Goal: Information Seeking & Learning: Learn about a topic

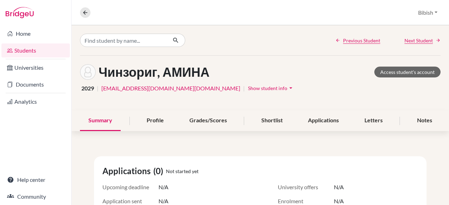
click at [40, 49] on link "Students" at bounding box center [35, 51] width 68 height 14
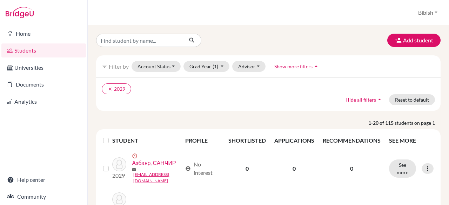
scroll to position [70, 0]
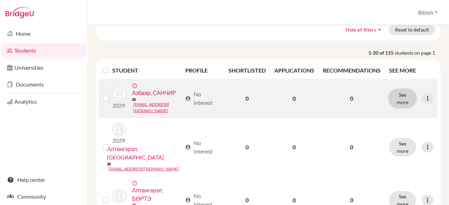
click at [396, 99] on button "See more" at bounding box center [402, 98] width 27 height 18
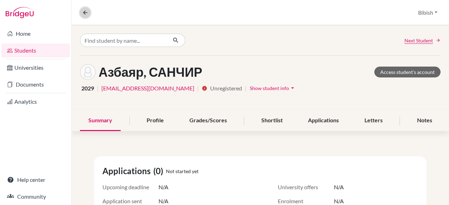
click at [82, 9] on icon at bounding box center [85, 12] width 6 height 6
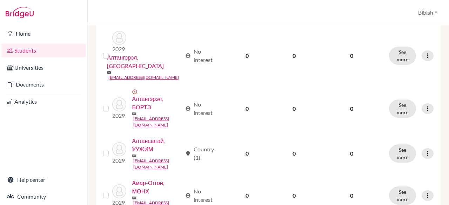
scroll to position [246, 0]
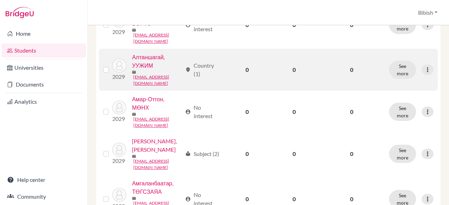
click at [112, 66] on label at bounding box center [112, 66] width 0 height 0
click at [0, 0] on input "checkbox" at bounding box center [0, 0] width 0 height 0
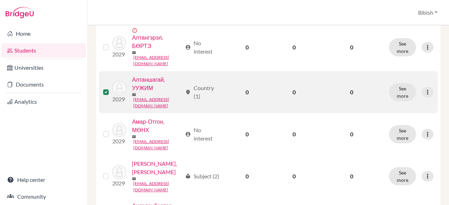
scroll to position [268, 0]
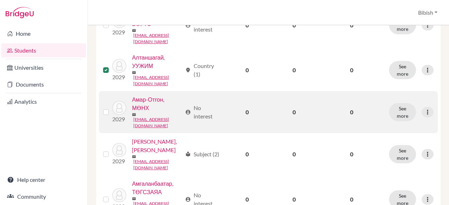
click at [112, 108] on label at bounding box center [112, 108] width 0 height 0
click at [0, 0] on input "checkbox" at bounding box center [0, 0] width 0 height 0
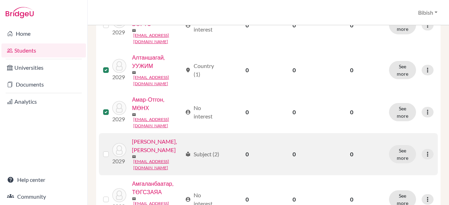
click at [112, 150] on label at bounding box center [112, 150] width 0 height 0
click at [0, 0] on input "checkbox" at bounding box center [0, 0] width 0 height 0
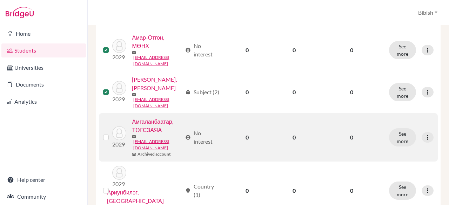
scroll to position [338, 0]
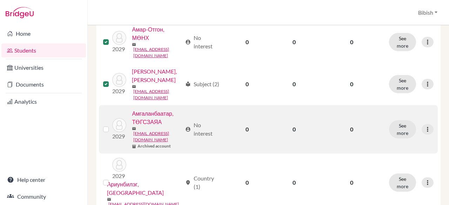
click at [112, 125] on label at bounding box center [112, 125] width 0 height 0
click at [0, 0] on input "checkbox" at bounding box center [0, 0] width 0 height 0
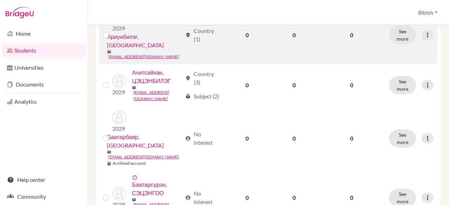
scroll to position [513, 0]
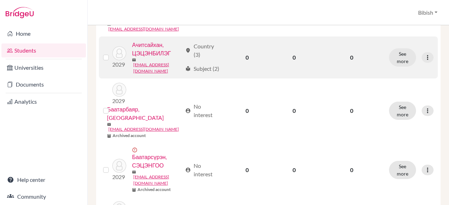
click at [109, 53] on div at bounding box center [107, 57] width 8 height 8
click at [112, 53] on label at bounding box center [112, 53] width 0 height 0
click at [0, 0] on input "checkbox" at bounding box center [0, 0] width 0 height 0
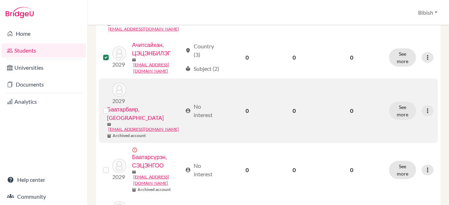
click at [112, 107] on label at bounding box center [112, 107] width 0 height 0
click at [0, 0] on input "checkbox" at bounding box center [0, 0] width 0 height 0
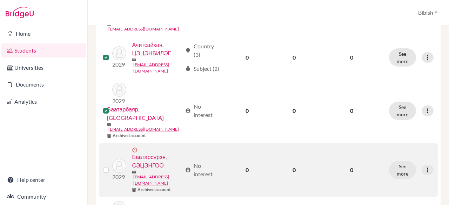
click at [109, 166] on div at bounding box center [107, 170] width 8 height 8
click at [112, 166] on label at bounding box center [112, 166] width 0 height 0
click at [0, 0] on input "checkbox" at bounding box center [0, 0] width 0 height 0
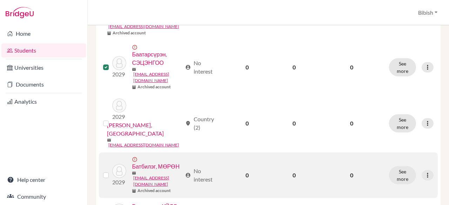
scroll to position [619, 0]
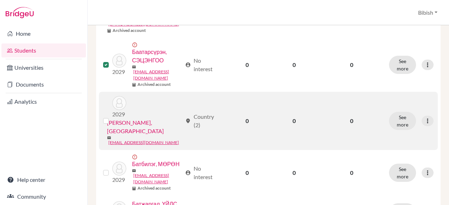
click at [112, 117] on label at bounding box center [112, 117] width 0 height 0
click at [0, 0] on input "checkbox" at bounding box center [0, 0] width 0 height 0
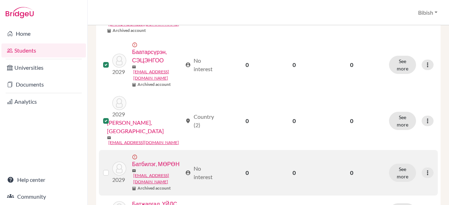
click at [112, 169] on label at bounding box center [112, 169] width 0 height 0
click at [0, 0] on input "checkbox" at bounding box center [0, 0] width 0 height 0
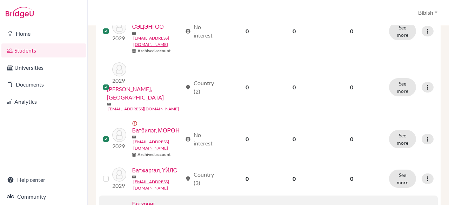
scroll to position [689, 0]
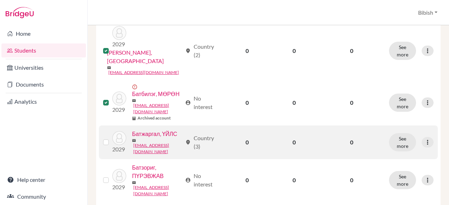
click at [112, 138] on label at bounding box center [112, 138] width 0 height 0
click at [0, 0] on input "checkbox" at bounding box center [0, 0] width 0 height 0
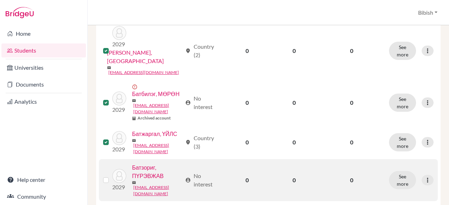
click at [112, 176] on label at bounding box center [112, 176] width 0 height 0
click at [0, 0] on input "checkbox" at bounding box center [0, 0] width 0 height 0
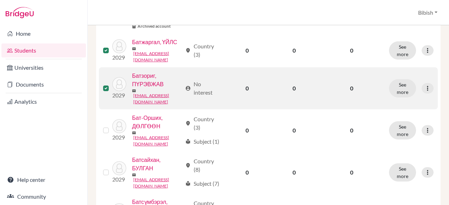
scroll to position [794, 0]
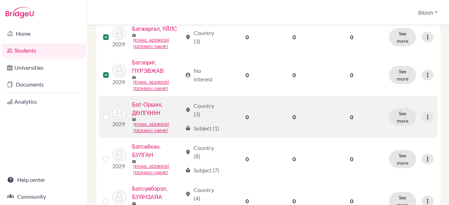
click at [112, 113] on label at bounding box center [112, 113] width 0 height 0
click at [0, 0] on input "checkbox" at bounding box center [0, 0] width 0 height 0
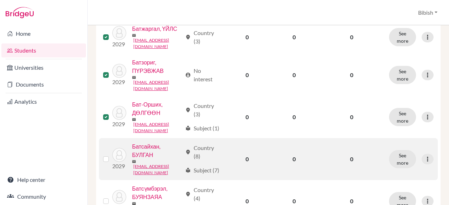
click at [107, 155] on div at bounding box center [107, 159] width 8 height 8
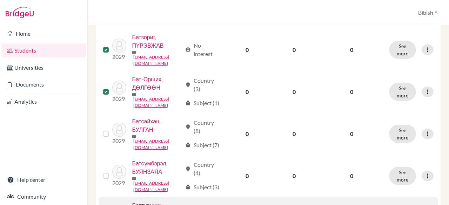
scroll to position [864, 0]
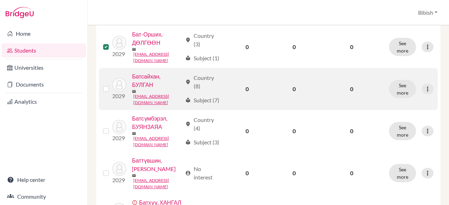
click at [112, 85] on label at bounding box center [112, 85] width 0 height 0
click at [0, 0] on input "checkbox" at bounding box center [0, 0] width 0 height 0
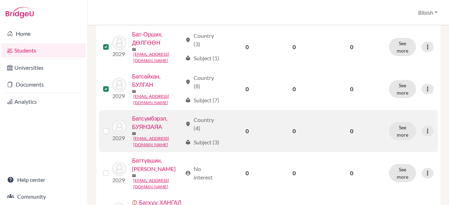
click at [112, 127] on label at bounding box center [112, 127] width 0 height 0
click at [0, 0] on input "checkbox" at bounding box center [0, 0] width 0 height 0
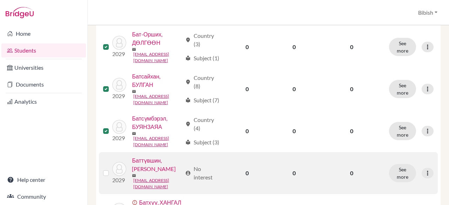
click at [112, 169] on label at bounding box center [112, 169] width 0 height 0
click at [0, 0] on input "checkbox" at bounding box center [0, 0] width 0 height 0
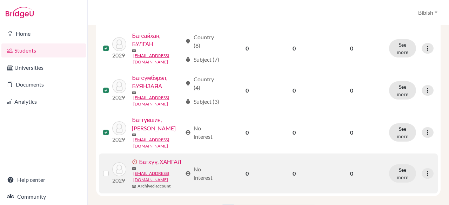
scroll to position [942, 0]
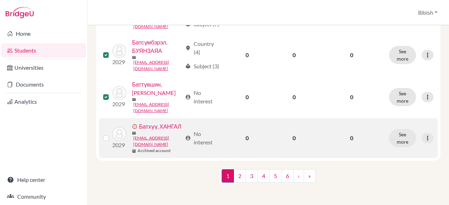
click at [112, 134] on label at bounding box center [112, 134] width 0 height 0
click at [0, 0] on input "checkbox" at bounding box center [0, 0] width 0 height 0
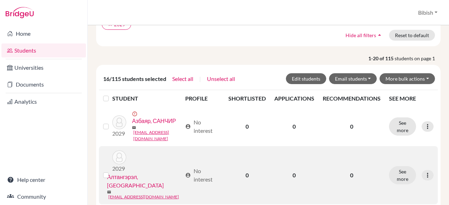
scroll to position [105, 0]
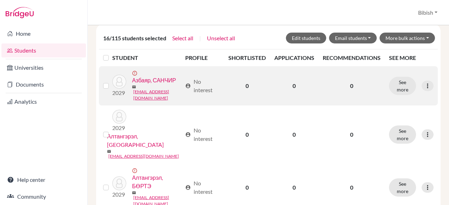
click at [112, 82] on label at bounding box center [112, 82] width 0 height 0
click at [0, 0] on input "checkbox" at bounding box center [0, 0] width 0 height 0
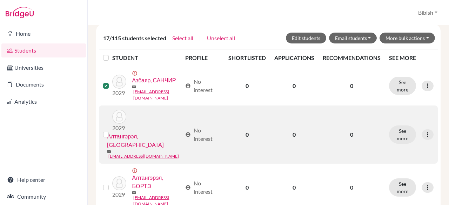
click at [112, 131] on label at bounding box center [112, 131] width 0 height 0
click at [0, 0] on input "checkbox" at bounding box center [0, 0] width 0 height 0
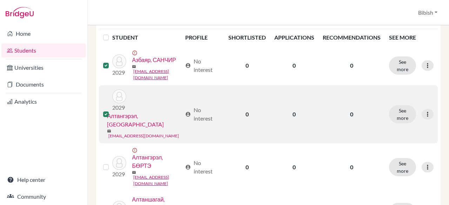
scroll to position [140, 0]
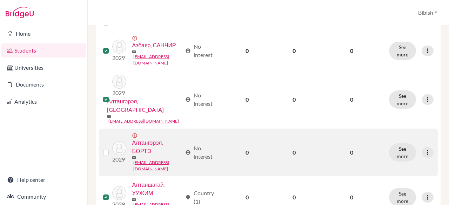
click at [112, 148] on label at bounding box center [112, 148] width 0 height 0
click at [0, 0] on input "checkbox" at bounding box center [0, 0] width 0 height 0
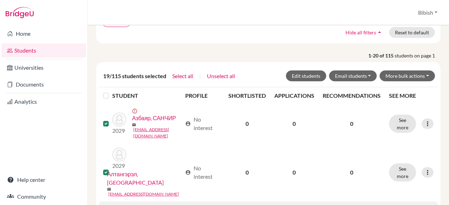
scroll to position [0, 0]
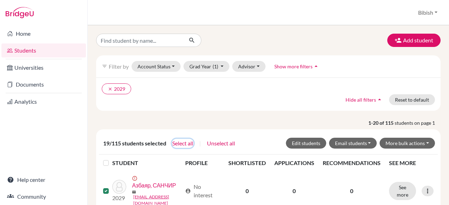
click at [184, 143] on button "Select all" at bounding box center [183, 143] width 22 height 9
click at [409, 121] on span "students on page 1" at bounding box center [418, 122] width 46 height 7
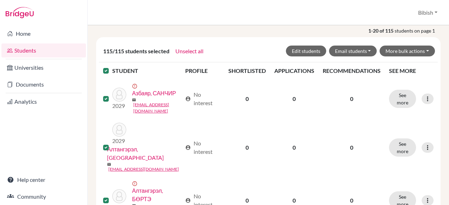
scroll to position [29, 0]
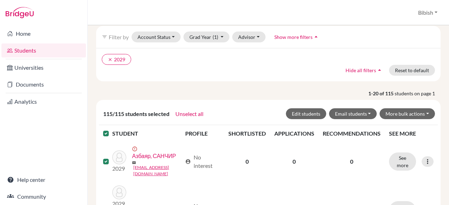
click at [313, 38] on icon "arrow_drop_up" at bounding box center [316, 36] width 7 height 7
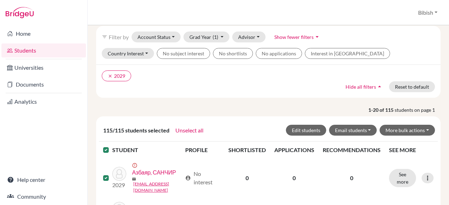
click at [314, 38] on icon "arrow_drop_down" at bounding box center [317, 36] width 7 height 7
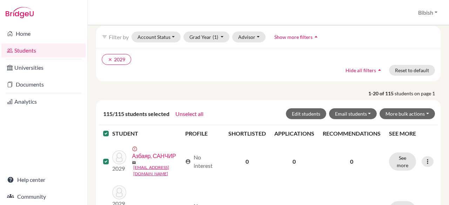
click at [314, 38] on icon "arrow_drop_up" at bounding box center [316, 36] width 7 height 7
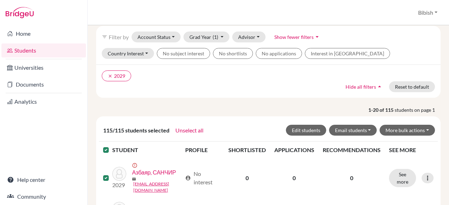
click at [314, 38] on icon "arrow_drop_down" at bounding box center [317, 36] width 7 height 7
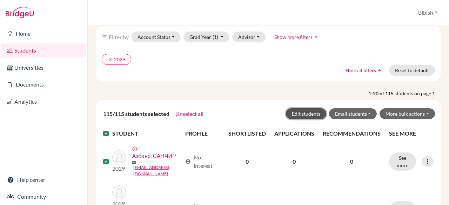
click at [301, 114] on button "Edit students" at bounding box center [306, 113] width 40 height 11
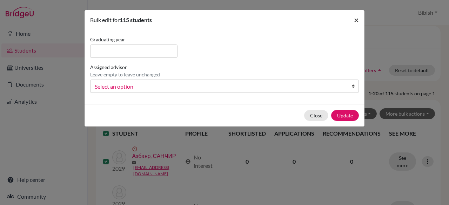
click at [354, 21] on button "×" at bounding box center [357, 20] width 16 height 20
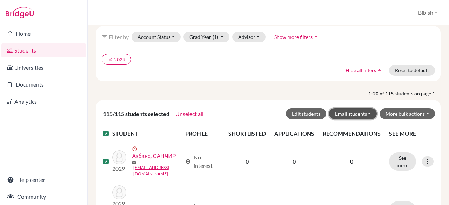
click at [364, 113] on button "Email students" at bounding box center [353, 113] width 48 height 11
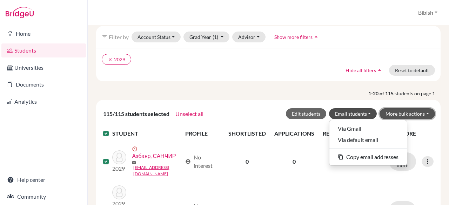
click at [394, 111] on button "More bulk actions" at bounding box center [407, 113] width 55 height 11
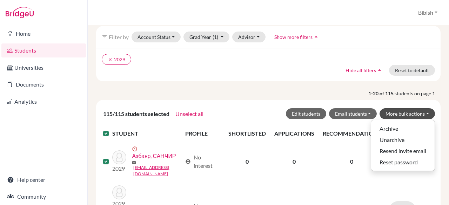
click at [279, 57] on ul "clear 2029" at bounding box center [227, 59] width 250 height 11
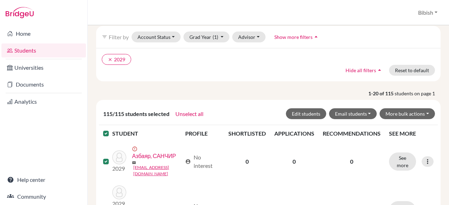
scroll to position [0, 0]
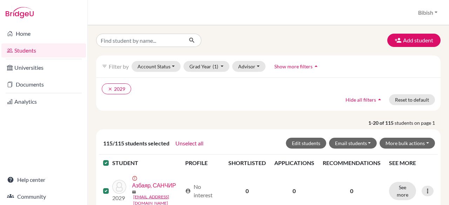
click at [341, 87] on ul "clear 2029" at bounding box center [227, 89] width 250 height 11
click at [189, 143] on button "Unselect all" at bounding box center [189, 143] width 29 height 9
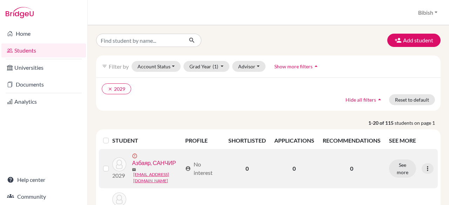
click at [132, 167] on link "Азбаяр, САНЧИР" at bounding box center [154, 163] width 44 height 8
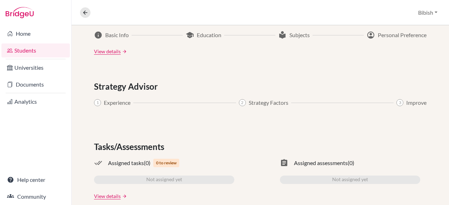
scroll to position [411, 0]
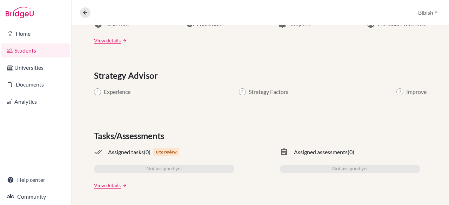
click at [121, 183] on link "arrow_forward" at bounding box center [124, 185] width 6 height 5
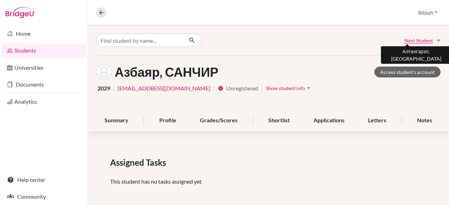
click at [409, 43] on span "Next Student" at bounding box center [419, 40] width 28 height 7
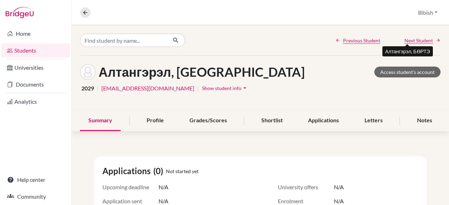
click at [405, 40] on span "Next Student" at bounding box center [419, 40] width 28 height 7
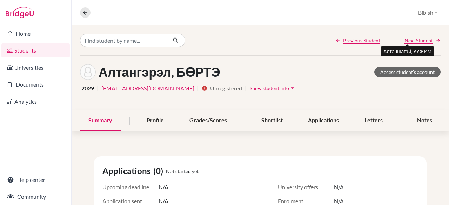
click at [412, 38] on span "Next Student" at bounding box center [419, 40] width 28 height 7
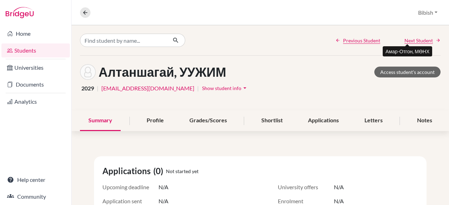
click at [406, 38] on span "Next Student" at bounding box center [419, 40] width 28 height 7
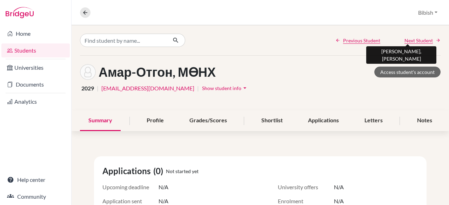
click at [414, 40] on span "Next Student" at bounding box center [419, 40] width 28 height 7
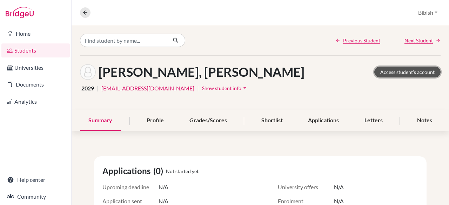
click at [405, 70] on link "Access student's account" at bounding box center [407, 72] width 66 height 11
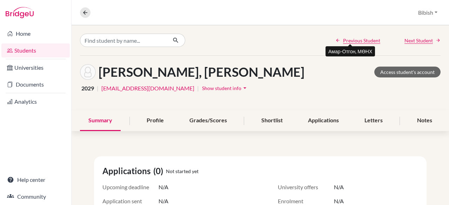
click at [358, 40] on span "Previous Student" at bounding box center [361, 40] width 37 height 7
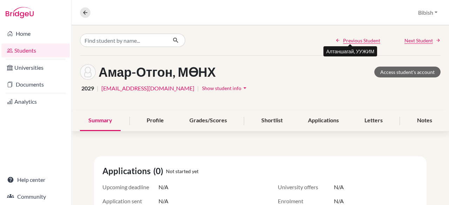
click at [357, 40] on span "Previous Student" at bounding box center [361, 40] width 37 height 7
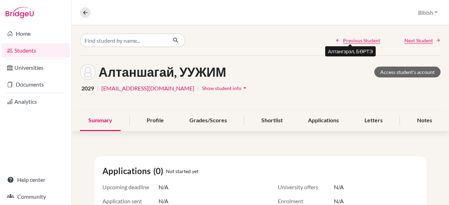
click at [357, 40] on span "Previous Student" at bounding box center [361, 40] width 37 height 7
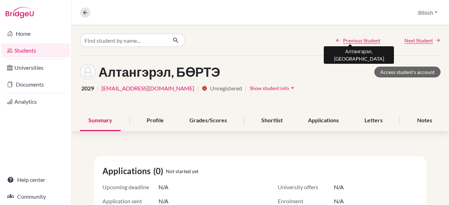
click at [357, 40] on span "Previous Student" at bounding box center [361, 40] width 37 height 7
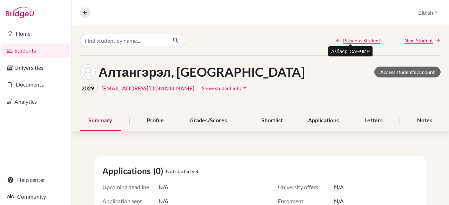
click at [357, 40] on span "Previous Student" at bounding box center [361, 40] width 37 height 7
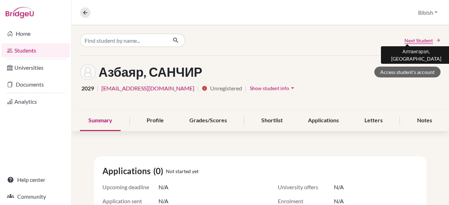
click at [405, 41] on span "Next Student" at bounding box center [419, 40] width 28 height 7
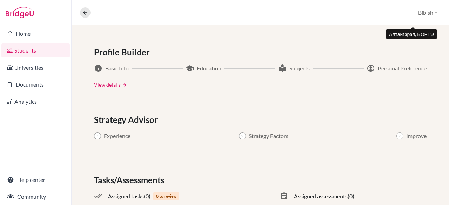
scroll to position [411, 0]
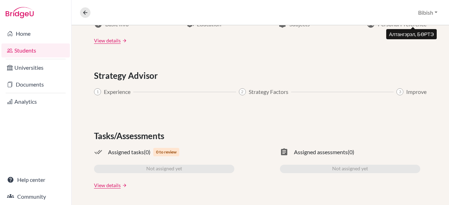
drag, startPoint x: 279, startPoint y: 79, endPoint x: 300, endPoint y: 82, distance: 20.9
click at [279, 78] on div "Strategy Advisor" at bounding box center [260, 75] width 333 height 13
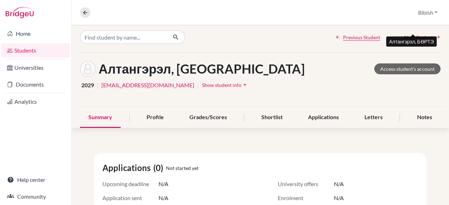
scroll to position [0, 0]
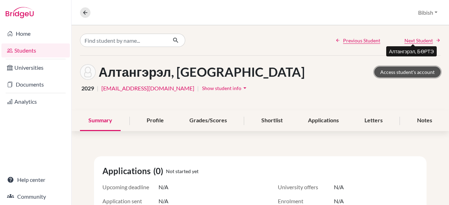
click at [395, 71] on link "Access student's account" at bounding box center [407, 72] width 66 height 11
